Goal: Task Accomplishment & Management: Complete application form

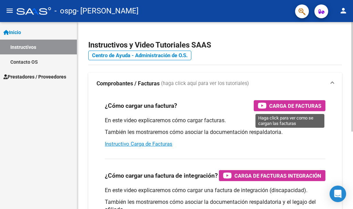
click at [292, 106] on span "Carga de Facturas" at bounding box center [295, 106] width 52 height 9
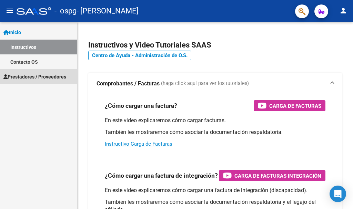
click at [37, 77] on span "Prestadores / Proveedores" at bounding box center [34, 77] width 63 height 8
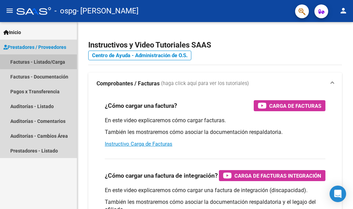
click at [44, 59] on link "Facturas - Listado/Carga" at bounding box center [38, 61] width 77 height 15
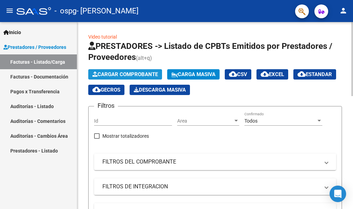
click at [112, 74] on span "Cargar Comprobante" at bounding box center [124, 74] width 65 height 6
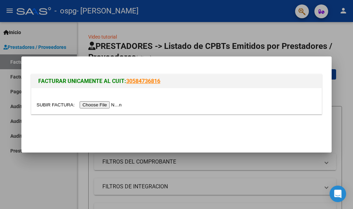
click at [115, 105] on input "file" at bounding box center [80, 104] width 87 height 7
click at [106, 106] on input "file" at bounding box center [80, 104] width 87 height 7
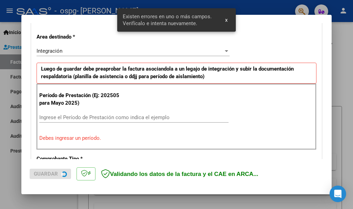
scroll to position [172, 0]
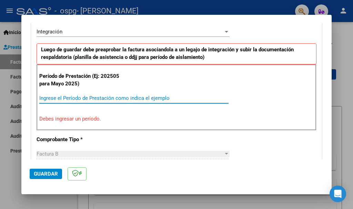
click at [121, 98] on input "Ingrese el Período de Prestación como indica el ejemplo" at bounding box center [133, 98] width 189 height 6
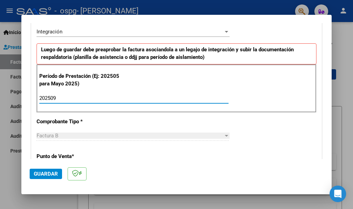
type input "202509"
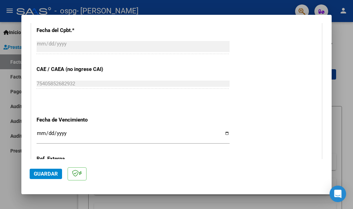
scroll to position [441, 0]
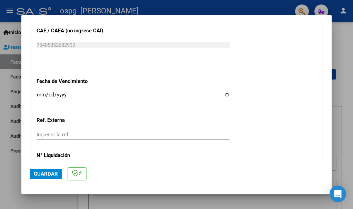
click at [175, 98] on input "Ingresar la fecha" at bounding box center [133, 97] width 193 height 11
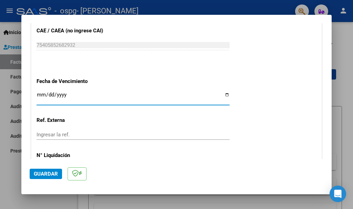
type input "2025-10-11"
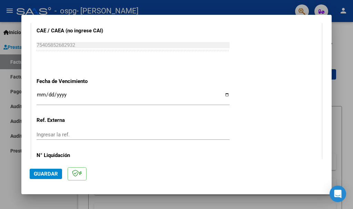
scroll to position [491, 0]
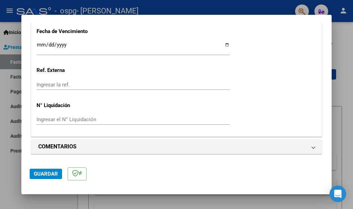
click at [45, 177] on span "Guardar" at bounding box center [46, 174] width 24 height 6
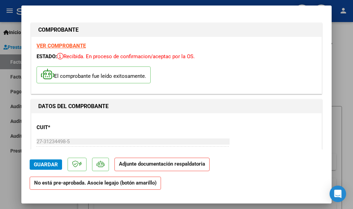
click at [321, 131] on mat-dialog-content "COMPROBANTE VER COMPROBANTE ESTADO: Recibida. En proceso de confirmacion/acepta…" at bounding box center [176, 82] width 310 height 136
click at [315, 58] on div "VER COMPROBANTE ESTADO: Recibida. En proceso de confirmacion/aceptac por la OS.…" at bounding box center [176, 65] width 290 height 57
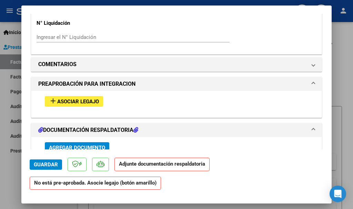
scroll to position [568, 0]
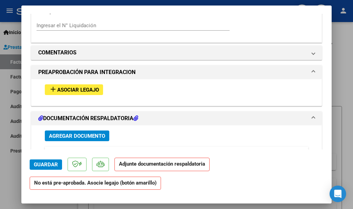
click at [86, 91] on span "Asociar Legajo" at bounding box center [78, 90] width 42 height 6
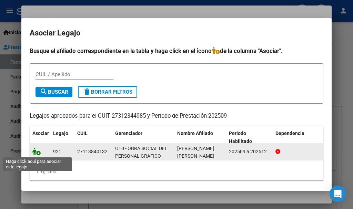
click at [37, 154] on icon at bounding box center [36, 152] width 8 height 8
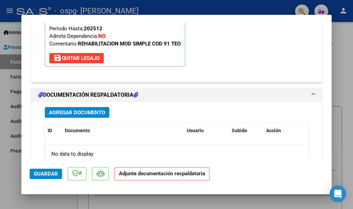
scroll to position [722, 0]
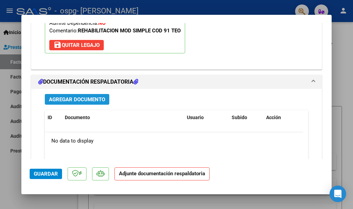
click at [88, 99] on span "Agregar Documento" at bounding box center [77, 99] width 56 height 6
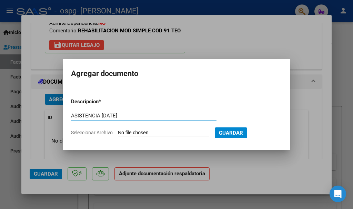
type input "ASISTENCIA SEPT 2025"
click at [175, 133] on input "Seleccionar Archivo" at bounding box center [163, 133] width 91 height 7
type input "C:\fakepath\ASISTENCIA MONICA ACOSTA SEPT 2025.pdf"
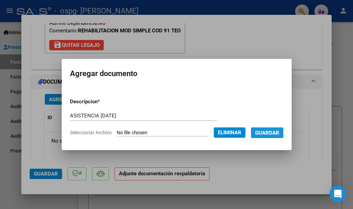
click at [279, 136] on span "Guardar" at bounding box center [267, 133] width 24 height 6
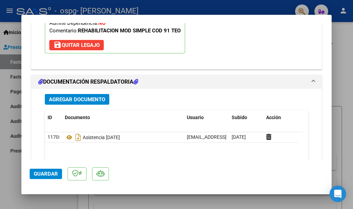
scroll to position [798, 0]
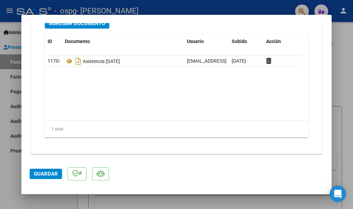
click at [49, 175] on span "Guardar" at bounding box center [46, 174] width 24 height 6
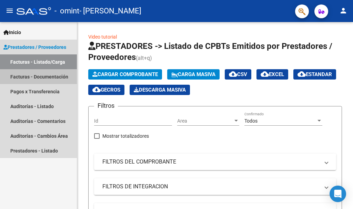
click at [32, 75] on link "Facturas - Documentación" at bounding box center [38, 76] width 77 height 15
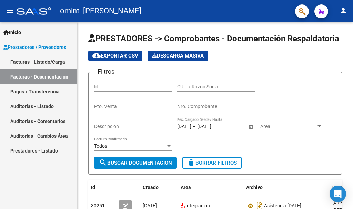
click at [41, 89] on link "Pagos x Transferencia" at bounding box center [38, 91] width 77 height 15
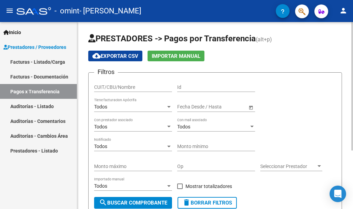
click at [345, 60] on div "PRESTADORES -> Pagos por Transferencia (alt+p) cloud_download Exportar CSV Impo…" at bounding box center [215, 158] width 277 height 272
click at [353, 75] on div at bounding box center [352, 86] width 2 height 129
click at [43, 62] on link "Facturas - Listado/Carga" at bounding box center [38, 61] width 77 height 15
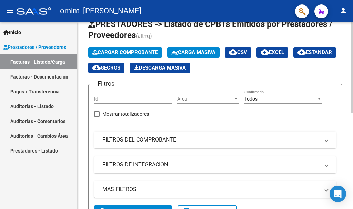
scroll to position [36, 0]
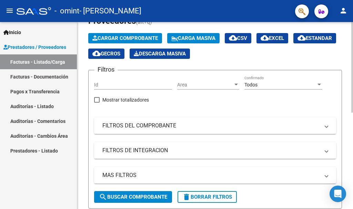
click at [353, 73] on div at bounding box center [352, 85] width 2 height 91
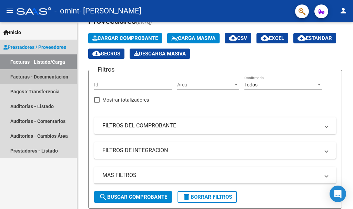
click at [53, 76] on link "Facturas - Documentación" at bounding box center [38, 76] width 77 height 15
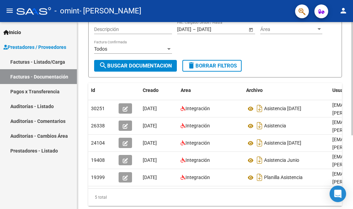
scroll to position [103, 0]
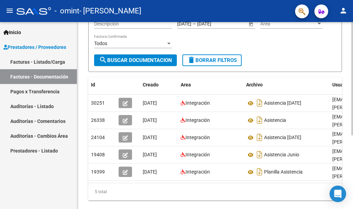
click at [353, 131] on div at bounding box center [352, 143] width 2 height 113
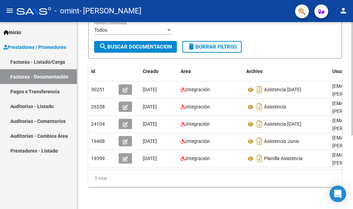
click at [353, 142] on div at bounding box center [352, 152] width 2 height 113
click at [353, 141] on div at bounding box center [352, 152] width 2 height 113
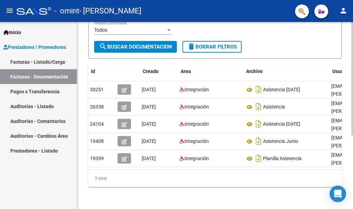
scroll to position [0, 0]
